Goal: Task Accomplishment & Management: Complete application form

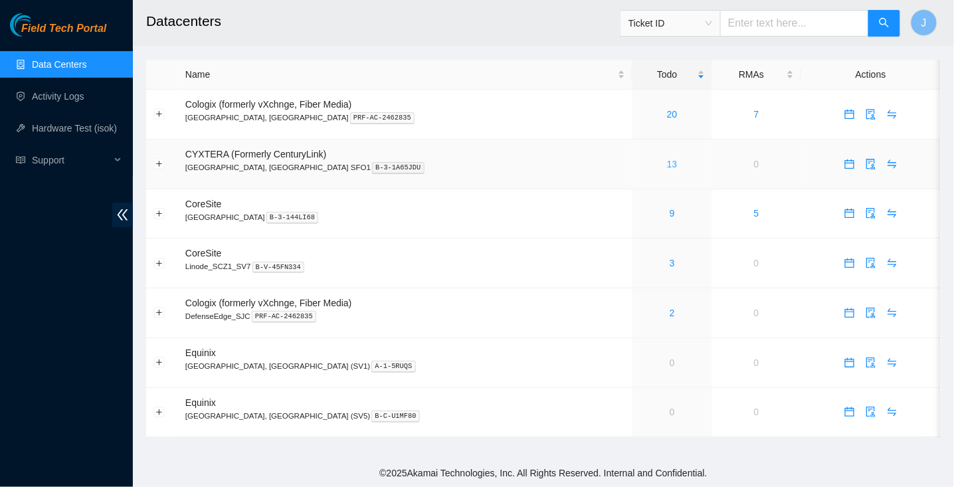
click at [667, 159] on link "13" at bounding box center [672, 164] width 11 height 11
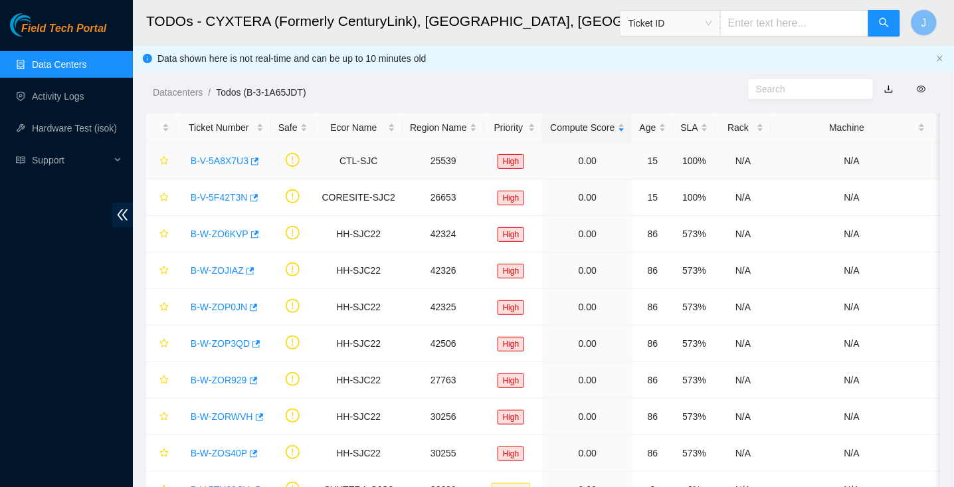
click at [240, 157] on link "B-V-5A8X7U3" at bounding box center [220, 160] width 58 height 11
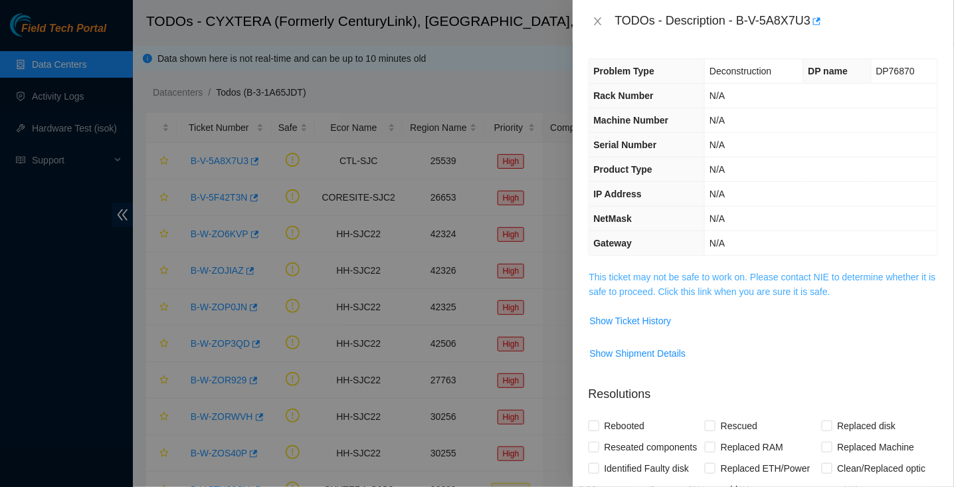
click at [672, 272] on link "This ticket may not be safe to work on. Please contact NIE to determine whether…" at bounding box center [762, 284] width 347 height 25
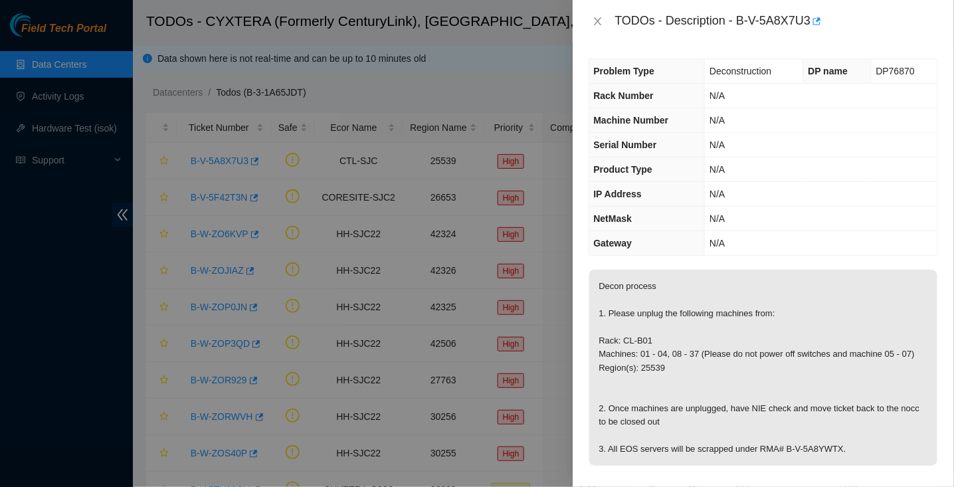
click at [741, 23] on div "TODOs - Description - B-V-5A8X7U3" at bounding box center [776, 21] width 323 height 21
click at [817, 22] on div "TODOs - Description - B-V-5A8X7U3" at bounding box center [776, 21] width 323 height 21
copy div "B-V-5A8X7U3"
click at [600, 22] on icon "close" at bounding box center [598, 21] width 11 height 11
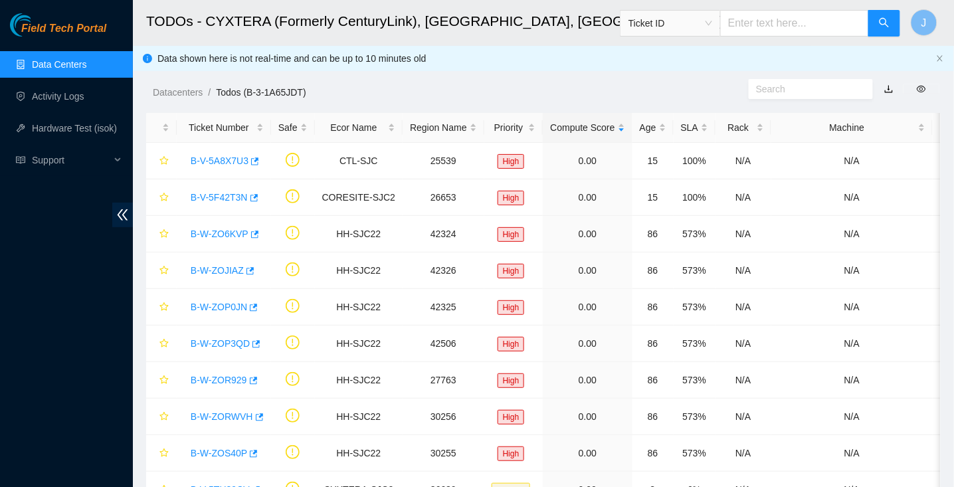
click at [56, 70] on link "Data Centers" at bounding box center [59, 64] width 54 height 11
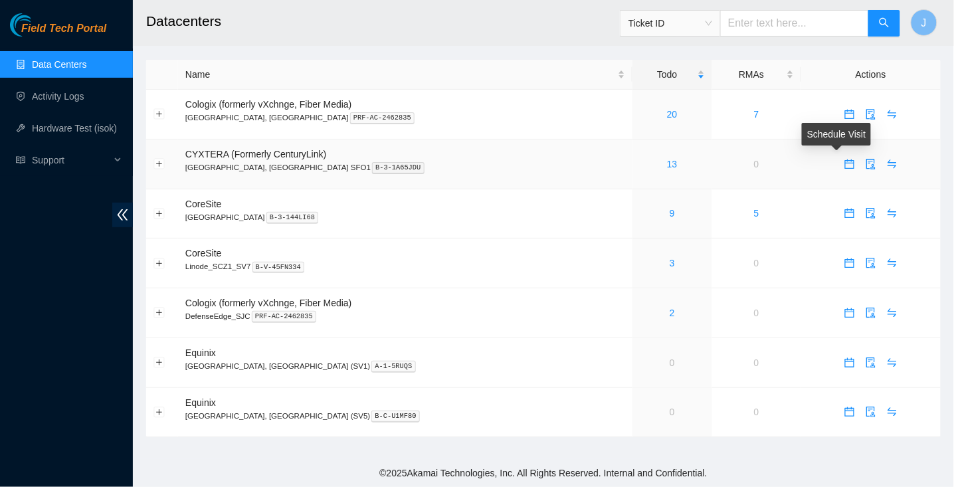
click at [844, 165] on icon "calendar" at bounding box center [849, 164] width 11 height 11
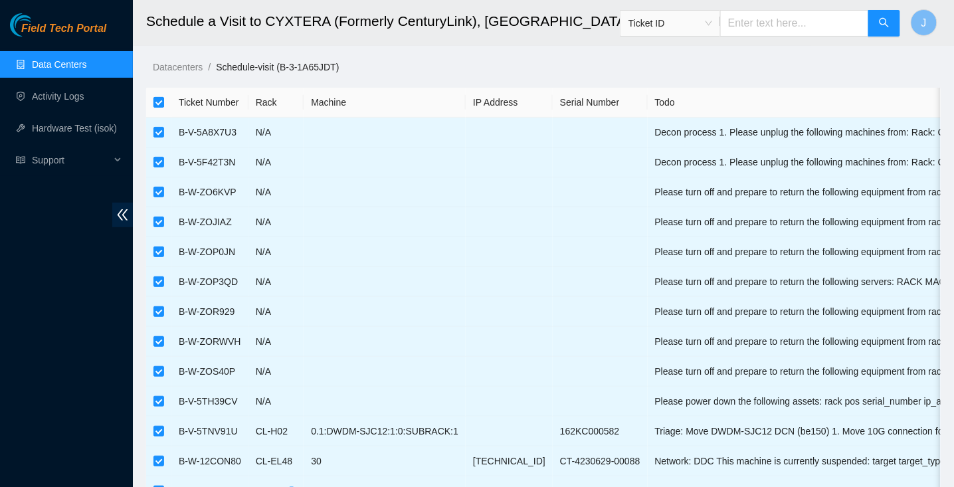
click at [159, 109] on label at bounding box center [158, 102] width 11 height 15
click at [159, 108] on input "checkbox" at bounding box center [158, 102] width 11 height 11
checkbox input "false"
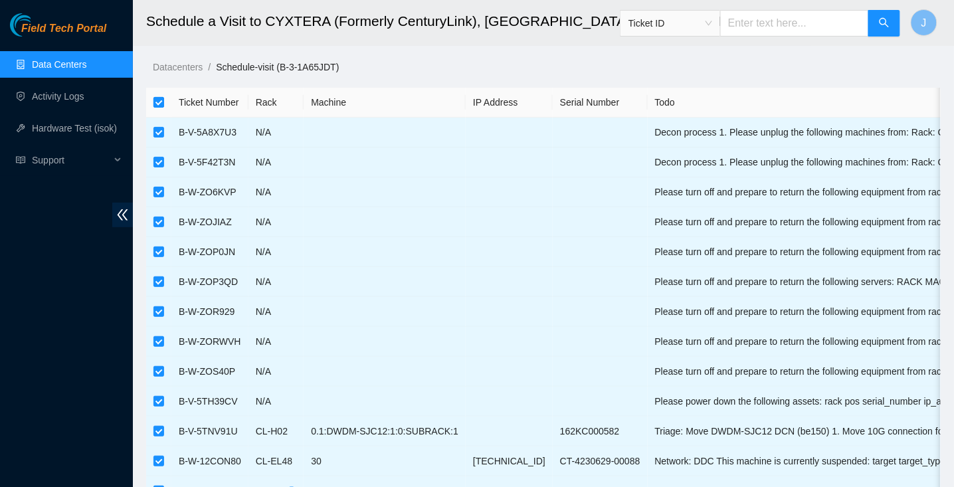
checkbox input "false"
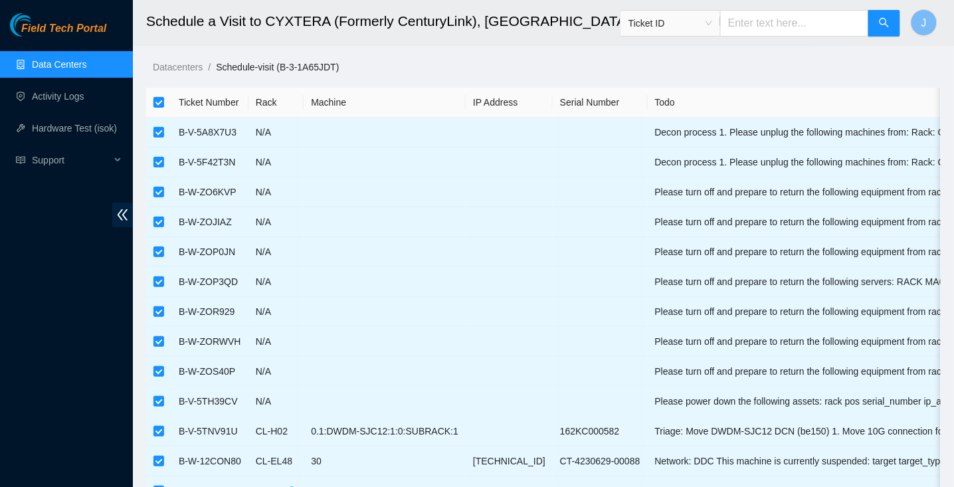
checkbox input "false"
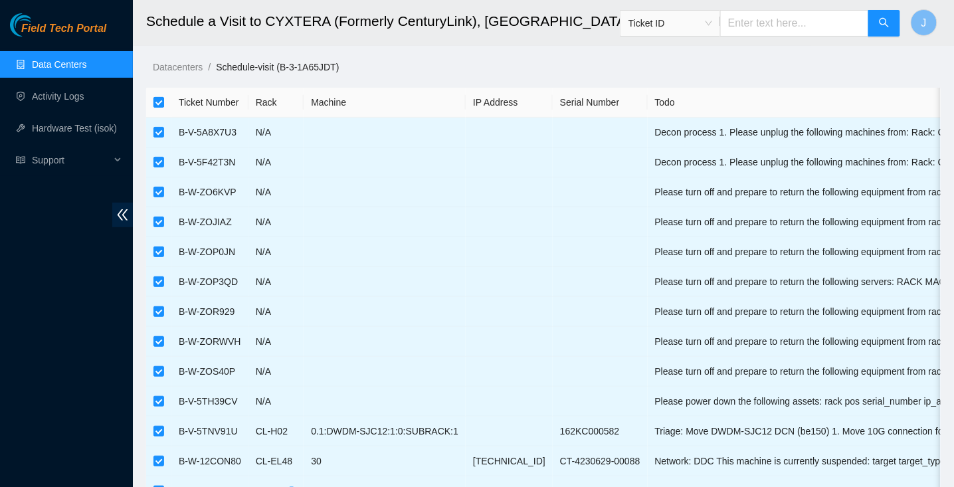
checkbox input "false"
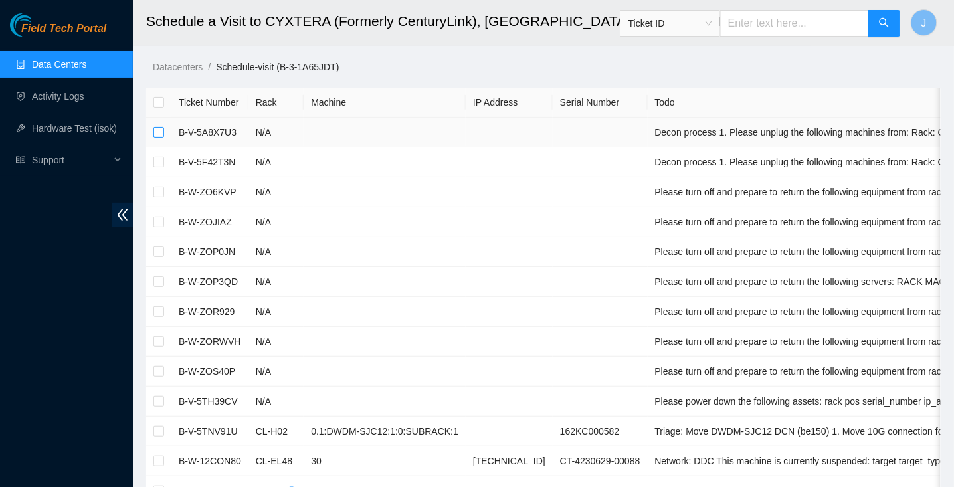
click at [159, 133] on input "checkbox" at bounding box center [158, 132] width 11 height 11
checkbox input "true"
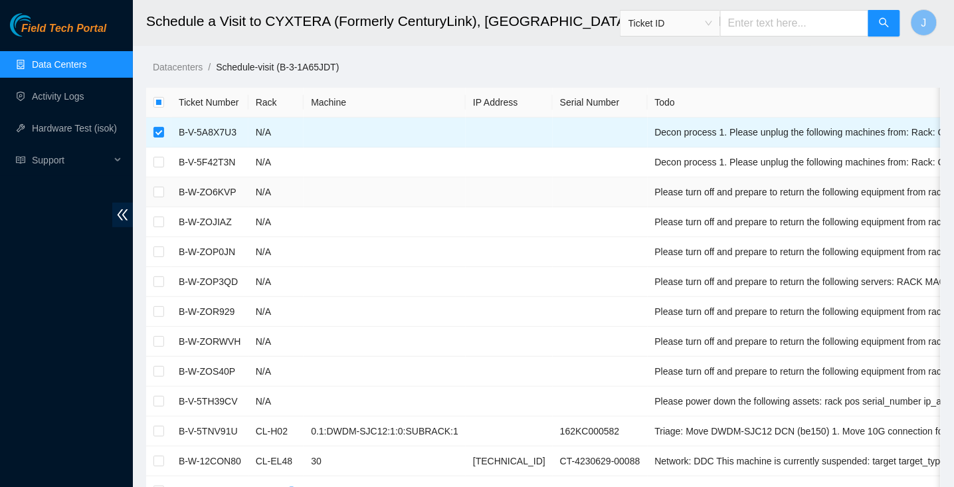
scroll to position [474, 0]
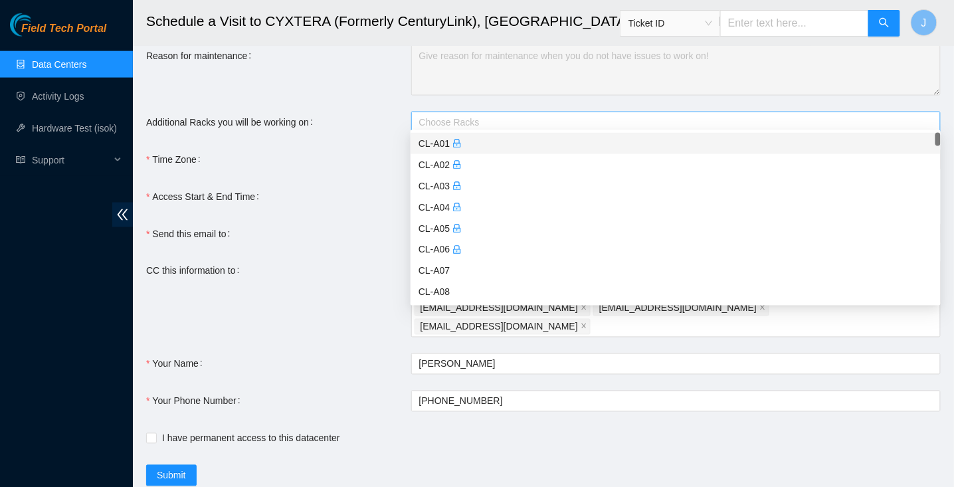
click at [478, 114] on div at bounding box center [670, 122] width 510 height 16
type input "cl-b0"
click at [444, 145] on div "CL-B01" at bounding box center [676, 143] width 514 height 15
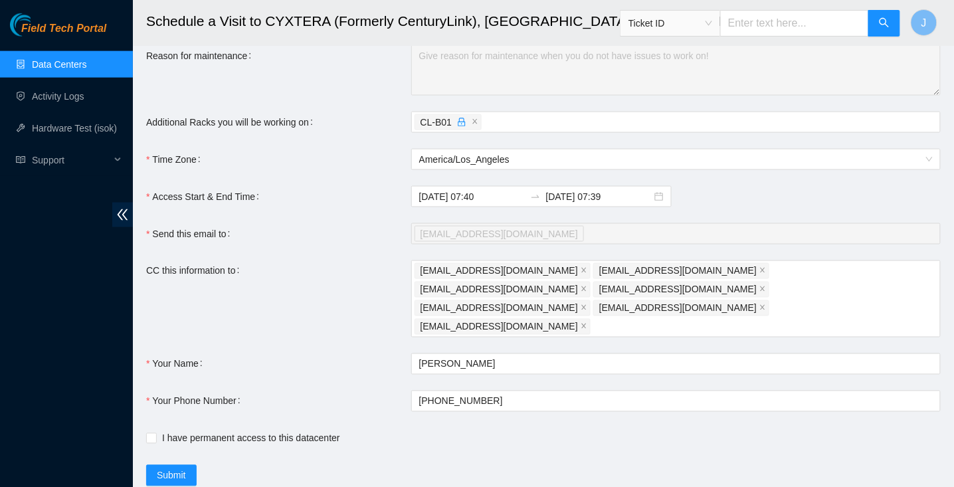
click at [387, 353] on div "Your Name" at bounding box center [278, 363] width 265 height 21
click at [191, 431] on span "I have permanent access to this datacenter" at bounding box center [251, 438] width 189 height 15
click at [155, 433] on input "I have permanent access to this datacenter" at bounding box center [150, 437] width 9 height 9
checkbox input "true"
click at [179, 444] on main "Schedule a Visit to CYXTERA (Formerly CenturyLink), Santa Clara, CA SFO1 Ticket…" at bounding box center [543, 14] width 821 height 977
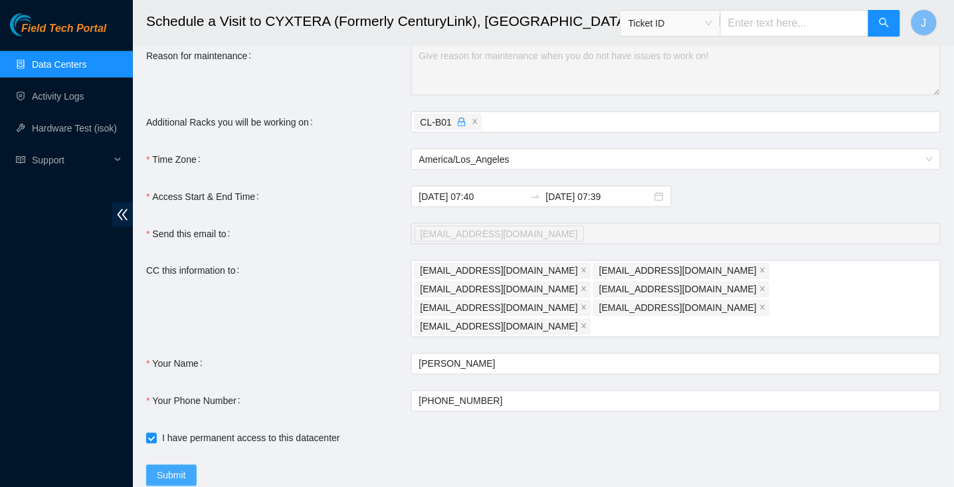
click at [181, 468] on span "Submit" at bounding box center [171, 475] width 29 height 15
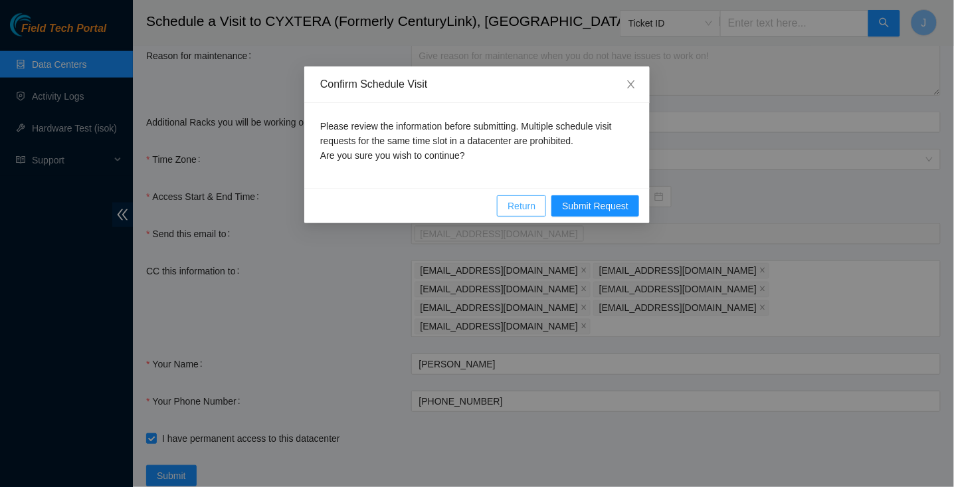
click at [526, 203] on span "Return" at bounding box center [522, 206] width 28 height 15
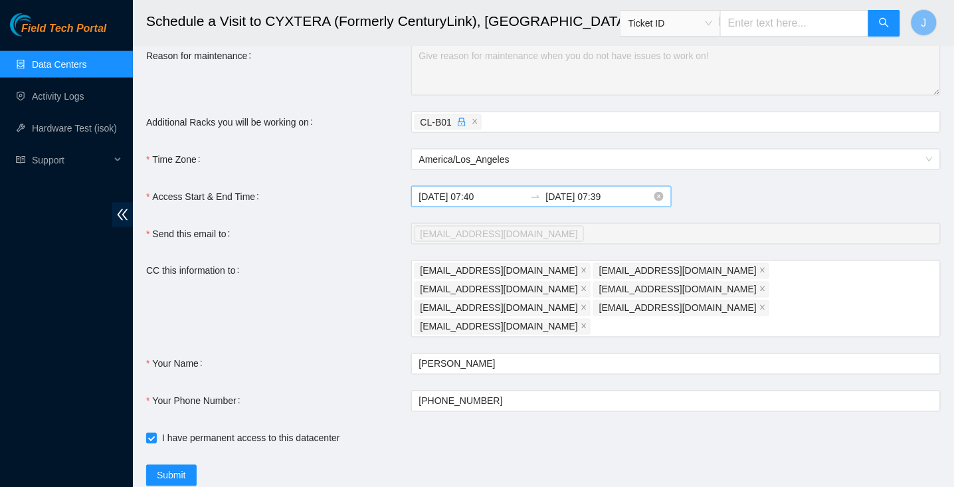
click at [492, 198] on input "2025-09-05 07:40" at bounding box center [472, 196] width 106 height 15
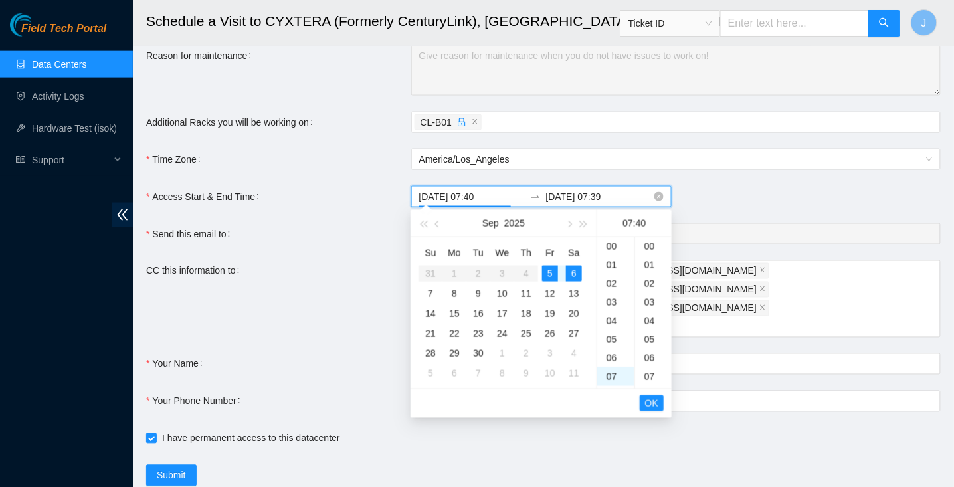
scroll to position [744, 0]
click at [547, 273] on div "5" at bounding box center [550, 273] width 16 height 16
type input "2025-09-05 07:40"
click at [575, 192] on input "2025-09-06 07:39" at bounding box center [599, 196] width 106 height 15
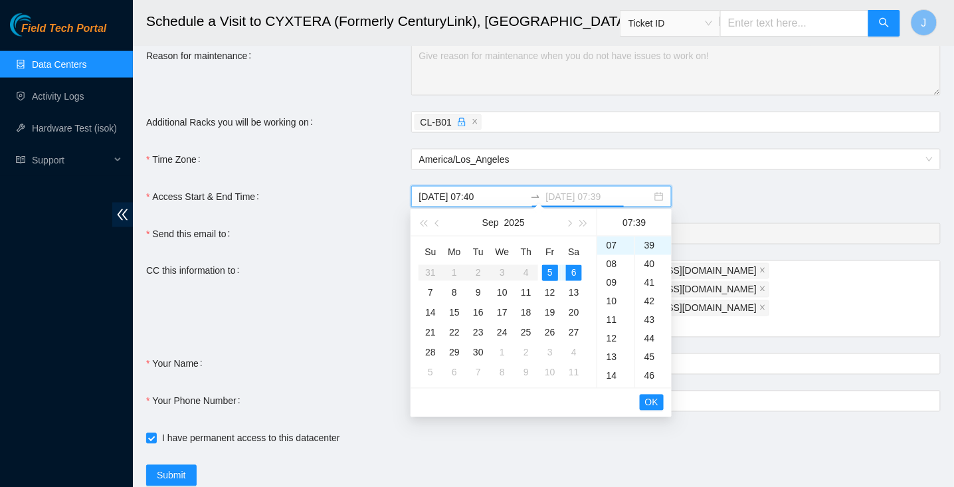
click at [550, 269] on div "5" at bounding box center [550, 273] width 16 height 16
click at [617, 332] on div "16" at bounding box center [615, 337] width 37 height 19
click at [650, 250] on div "00" at bounding box center [653, 246] width 37 height 19
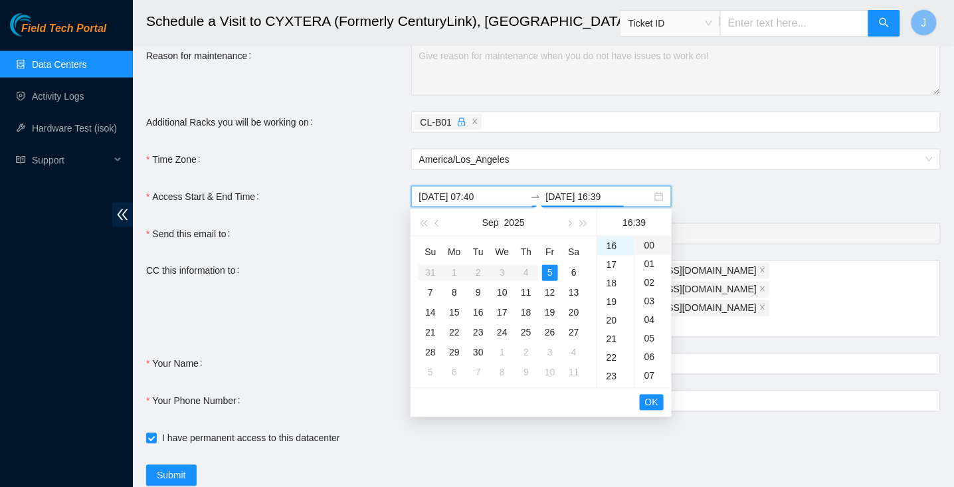
type input "2025-09-05 16:00"
click at [657, 399] on span "OK" at bounding box center [651, 402] width 13 height 15
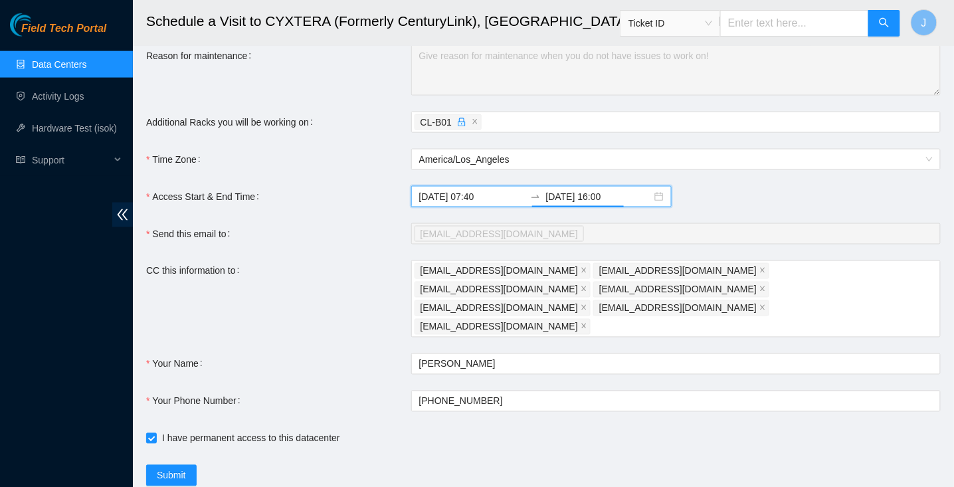
click at [352, 295] on form "Ticket Number Rack Machine IP Address Serial Number Todo B-V-5A8X7U3 N/A Decon …" at bounding box center [543, 49] width 795 height 873
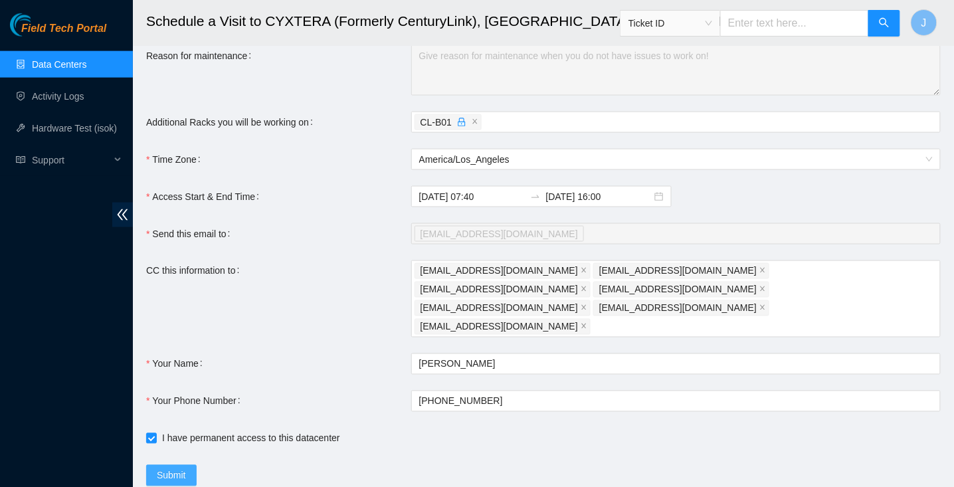
click at [181, 468] on span "Submit" at bounding box center [171, 475] width 29 height 15
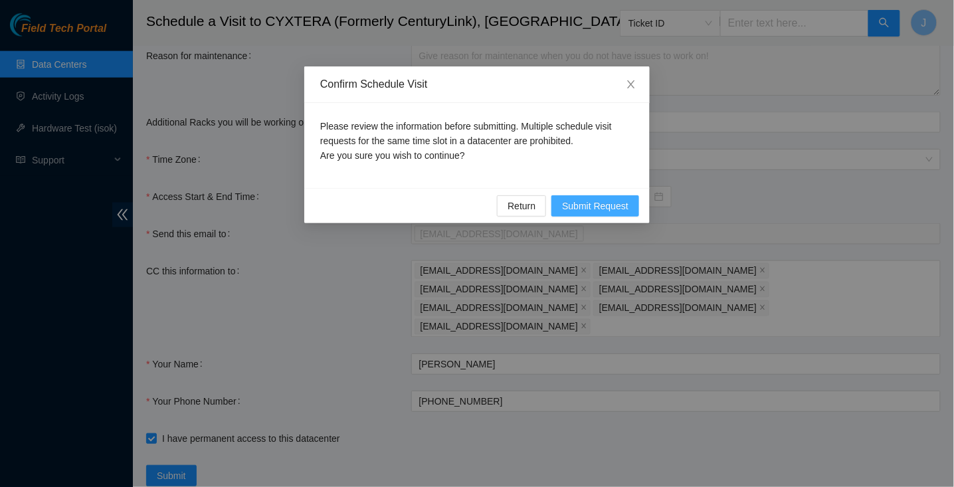
click at [575, 209] on span "Submit Request" at bounding box center [595, 206] width 66 height 15
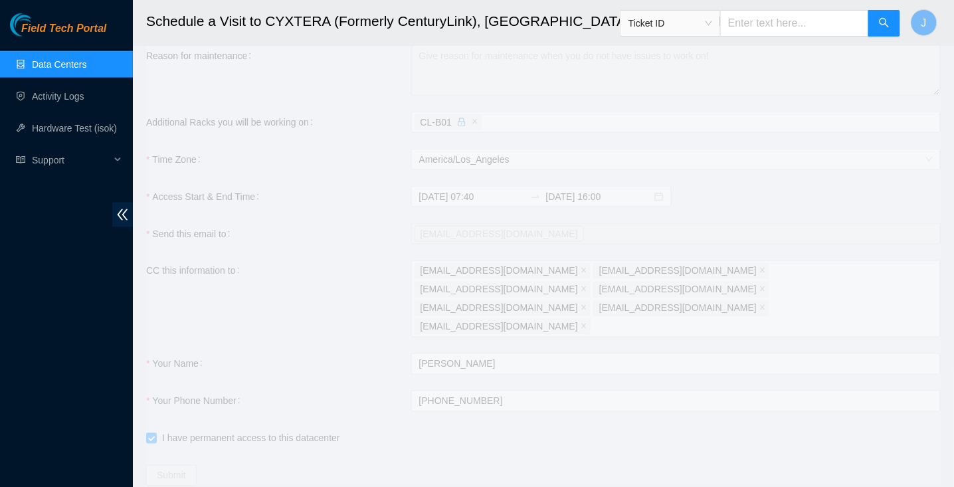
type input "2025-09-05 07:41"
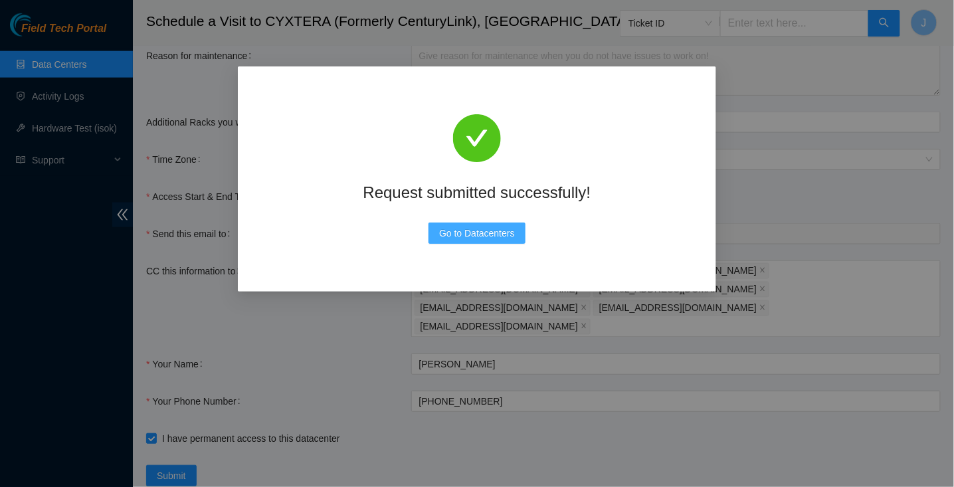
click at [452, 240] on span "Go to Datacenters" at bounding box center [477, 233] width 76 height 15
